Goal: Browse casually

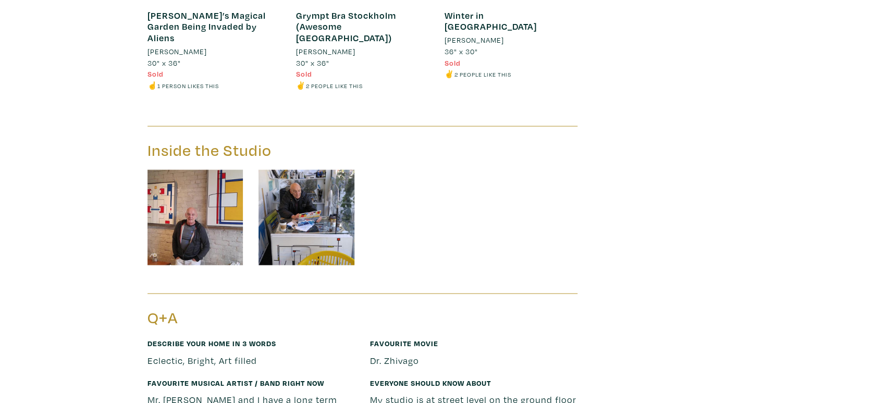
scroll to position [1389, 0]
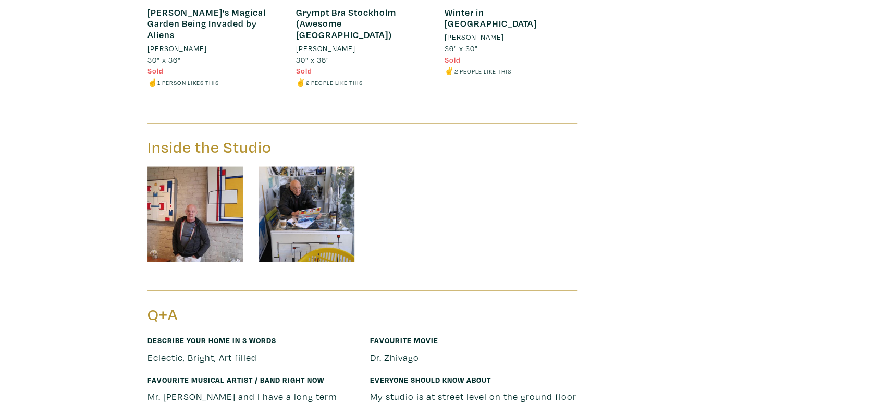
click at [201, 193] on img at bounding box center [195, 215] width 96 height 96
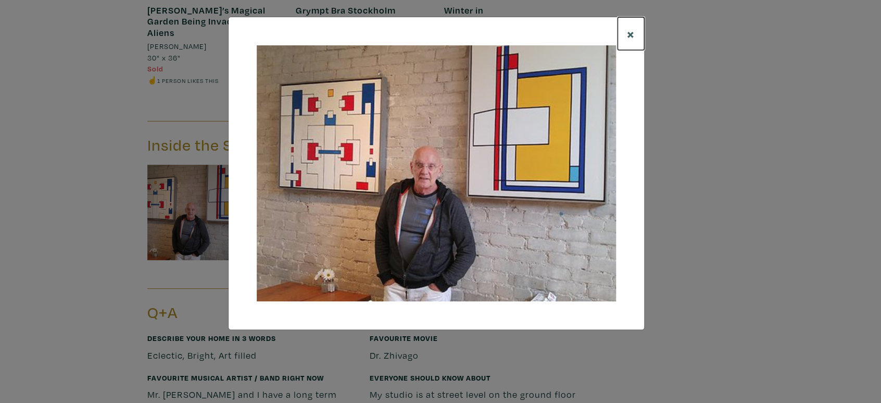
click at [629, 34] on span "×" at bounding box center [631, 33] width 8 height 18
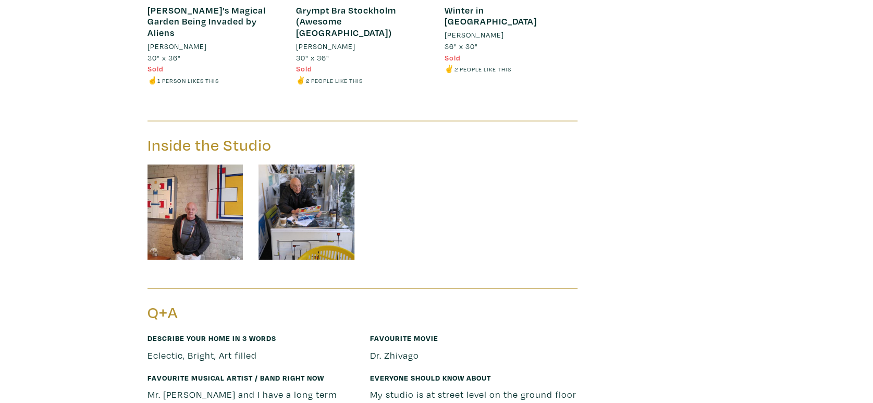
click at [319, 174] on img at bounding box center [306, 213] width 96 height 96
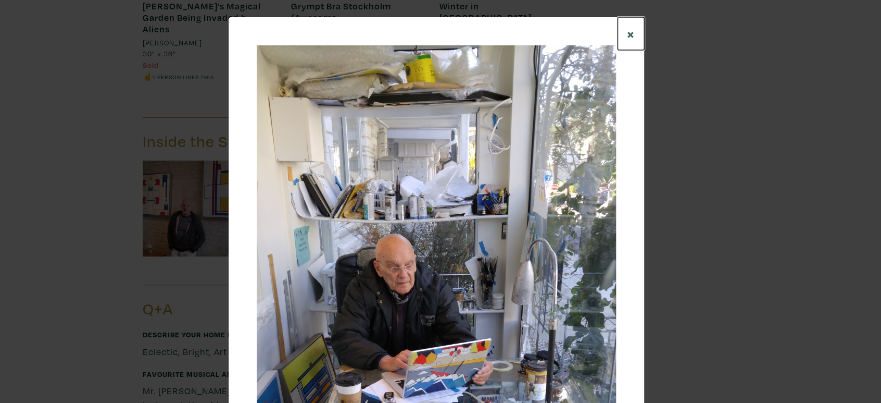
click at [627, 32] on span "×" at bounding box center [631, 33] width 8 height 18
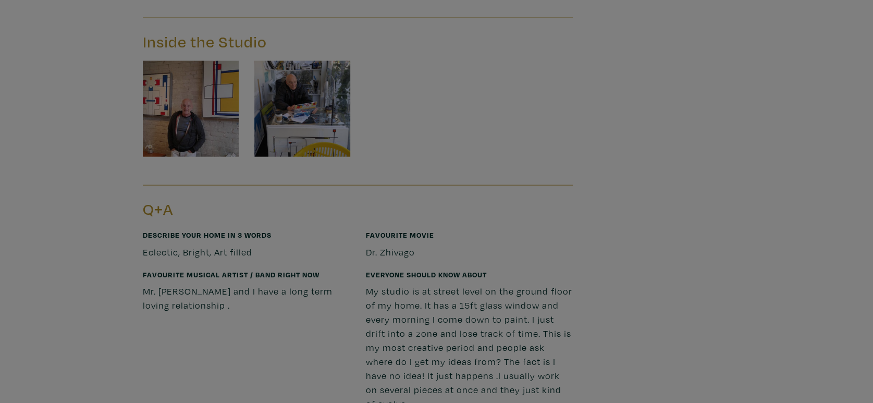
scroll to position [1509, 0]
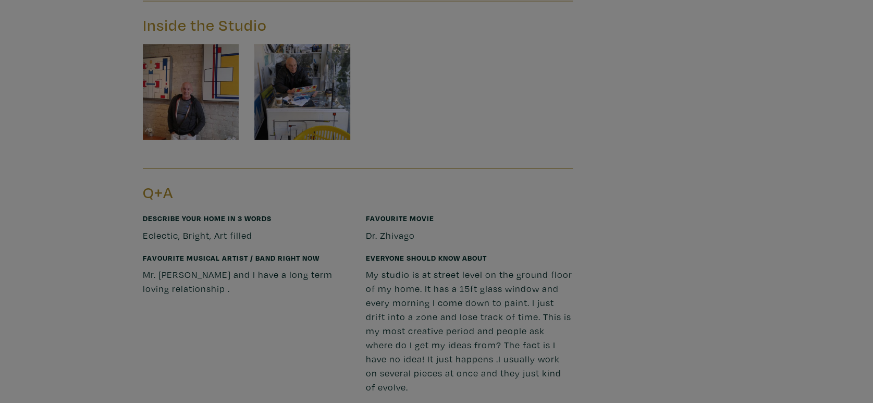
click at [536, 203] on div at bounding box center [436, 201] width 873 height 403
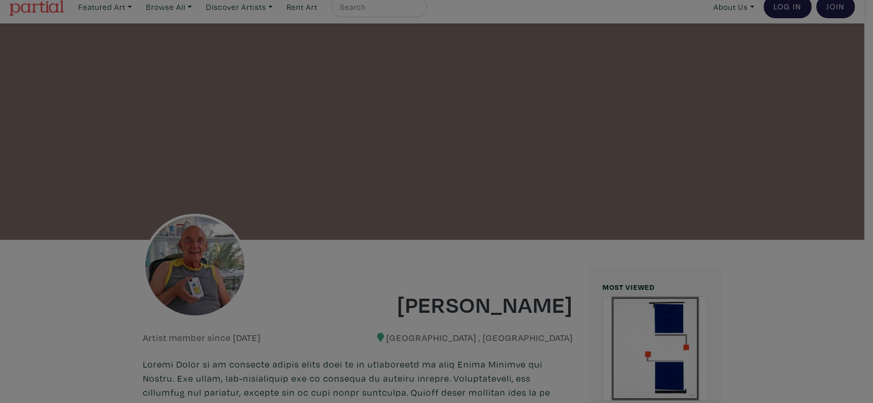
scroll to position [0, 0]
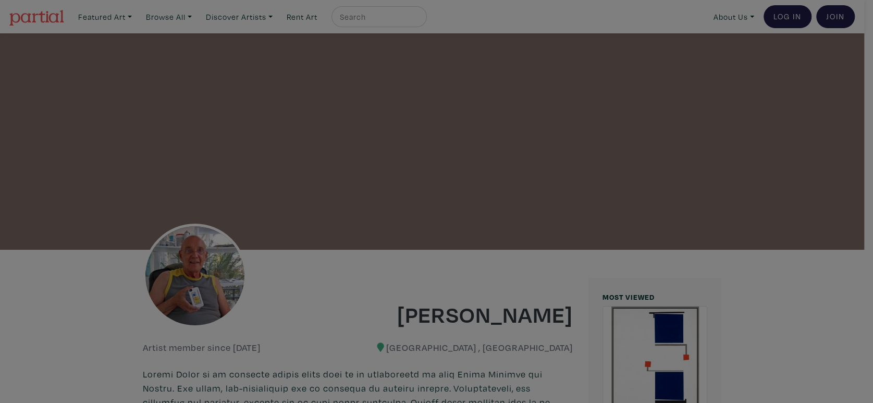
click at [203, 286] on div at bounding box center [436, 201] width 873 height 403
click at [203, 285] on div at bounding box center [436, 201] width 873 height 403
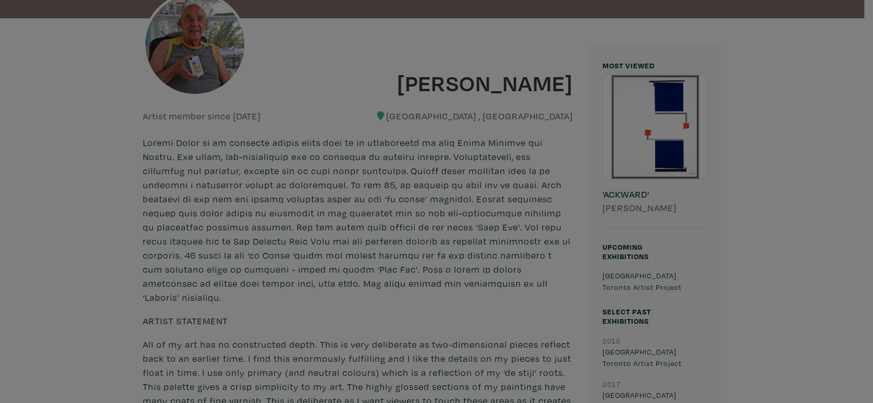
scroll to position [347, 0]
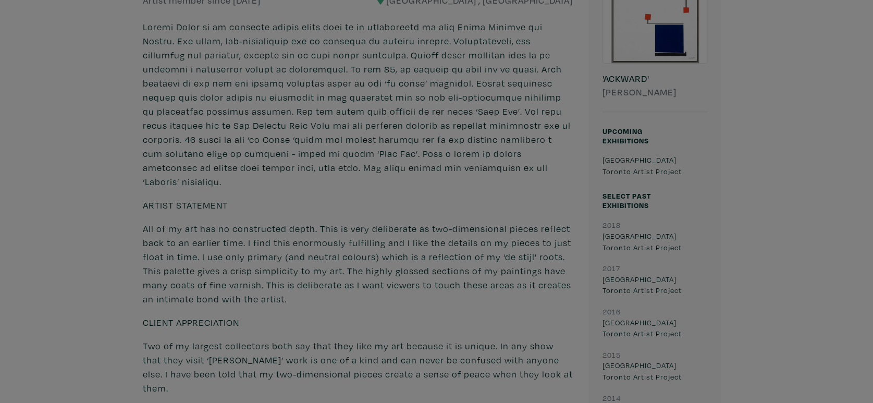
click at [302, 157] on div at bounding box center [436, 201] width 873 height 403
